Goal: Download file/media

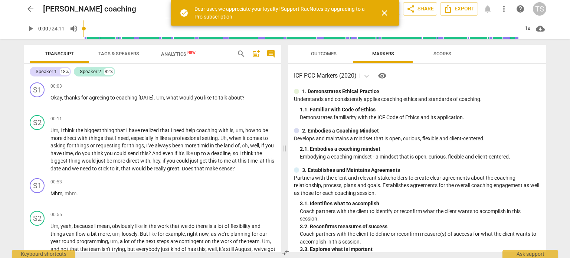
click at [55, 28] on span "/ 24:11" at bounding box center [56, 29] width 15 height 6
click at [542, 28] on span "cloud_download" at bounding box center [540, 28] width 9 height 9
click at [542, 28] on li "Download audio" at bounding box center [537, 29] width 55 height 18
click at [28, 26] on span "play_arrow" at bounding box center [30, 28] width 9 height 9
type input "7"
